Goal: Find contact information: Find contact information

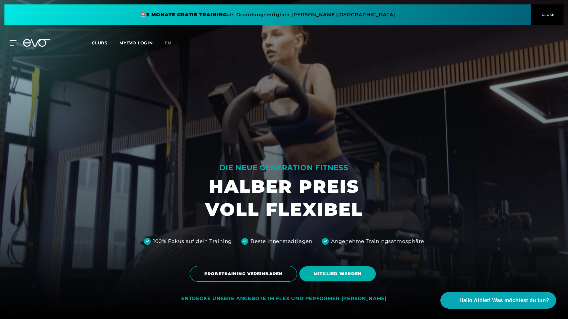
click at [14, 41] on icon at bounding box center [13, 42] width 9 height 5
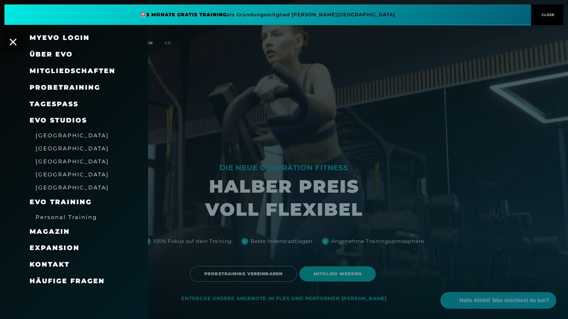
click at [78, 219] on span "Personal Training" at bounding box center [67, 217] width 62 height 6
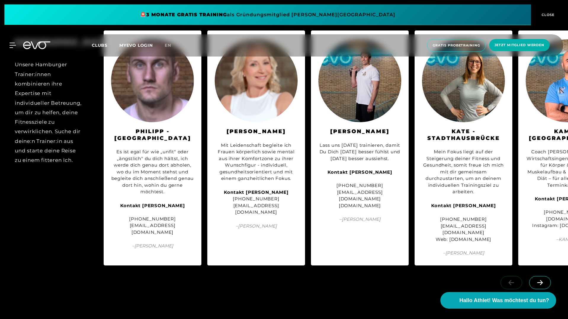
scroll to position [1360, 0]
click at [539, 277] on span at bounding box center [540, 283] width 22 height 13
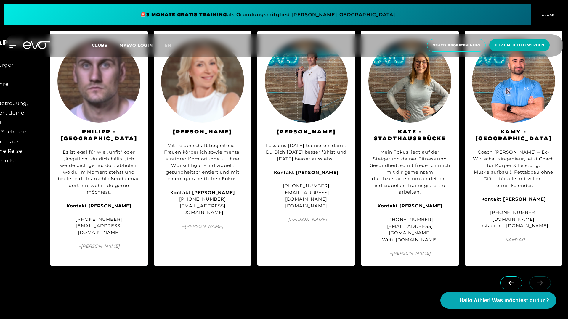
scroll to position [0, 54]
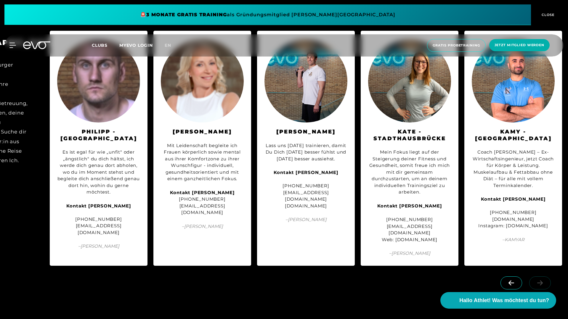
click at [540, 277] on link at bounding box center [541, 280] width 24 height 6
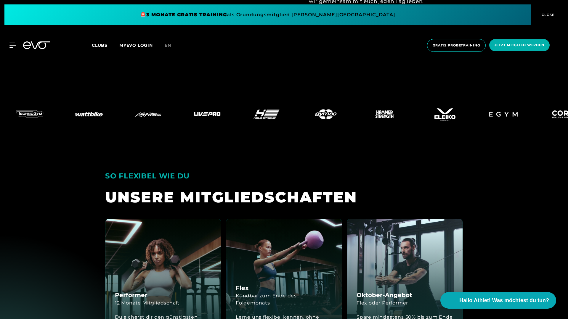
scroll to position [1477, 0]
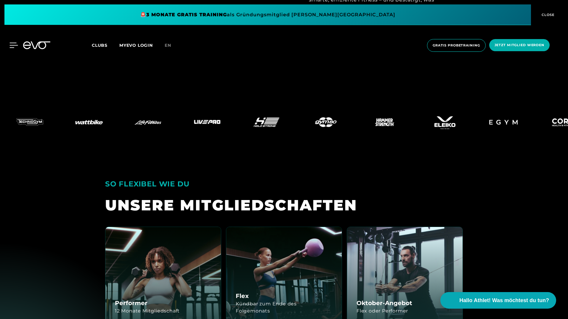
click at [9, 47] on icon at bounding box center [13, 45] width 9 height 5
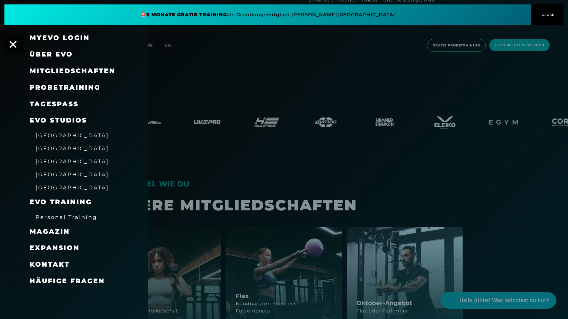
click at [70, 216] on span "Personal Training" at bounding box center [67, 217] width 62 height 6
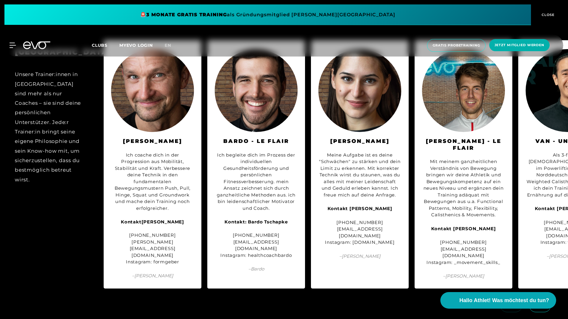
scroll to position [1918, 0]
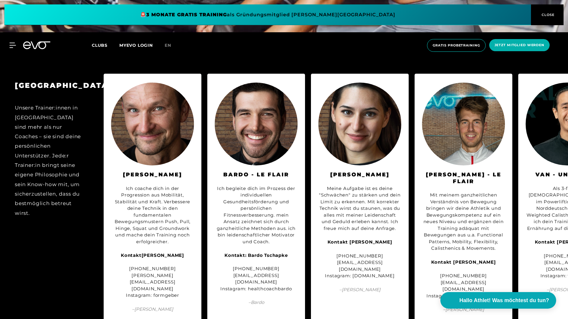
click at [160, 120] on img at bounding box center [152, 124] width 83 height 83
click at [187, 265] on div "Kontakt [PERSON_NAME] [PHONE_NUMBER] [PERSON_NAME][EMAIL_ADDRESS][DOMAIN_NAME] …" at bounding box center [152, 275] width 83 height 47
drag, startPoint x: 194, startPoint y: 264, endPoint x: 111, endPoint y: 263, distance: 83.3
click at [111, 263] on div "[PERSON_NAME] Ich coache dich in der Progression aus Mobilität, Stabilität und …" at bounding box center [153, 198] width 98 height 249
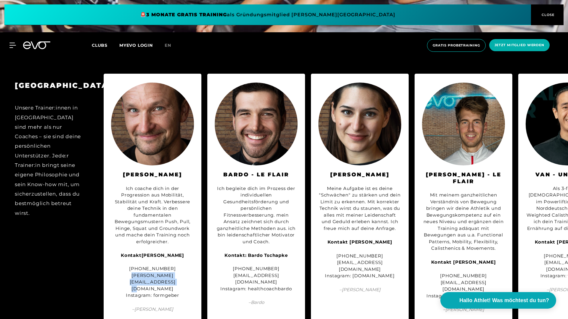
copy div "[PERSON_NAME][EMAIL_ADDRESS][DOMAIN_NAME]"
click at [154, 271] on div "Kontakt [PERSON_NAME] [PHONE_NUMBER] [PERSON_NAME][EMAIL_ADDRESS][DOMAIN_NAME] …" at bounding box center [152, 275] width 83 height 47
copy div "formgeber"
click at [188, 272] on div "Kontakt [PERSON_NAME] [PHONE_NUMBER] [PERSON_NAME][EMAIL_ADDRESS][DOMAIN_NAME] …" at bounding box center [152, 275] width 83 height 47
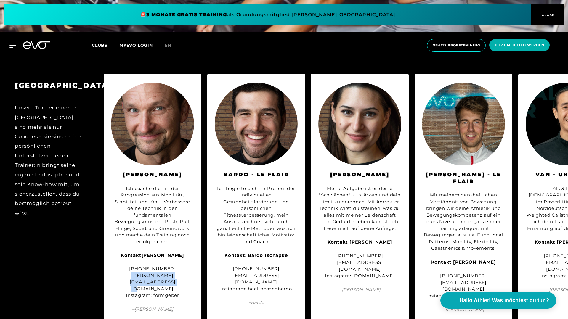
drag, startPoint x: 193, startPoint y: 263, endPoint x: 113, endPoint y: 263, distance: 80.6
click at [113, 263] on div "Kontakt [PERSON_NAME] [PHONE_NUMBER] [PERSON_NAME][EMAIL_ADDRESS][DOMAIN_NAME] …" at bounding box center [152, 275] width 83 height 47
copy div "[PERSON_NAME][EMAIL_ADDRESS][DOMAIN_NAME]"
